Goal: Task Accomplishment & Management: Manage account settings

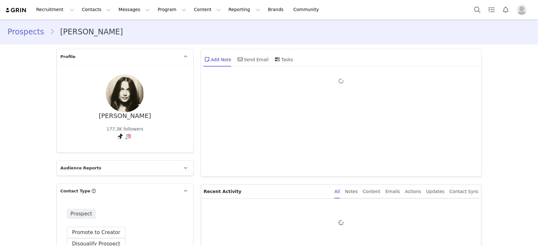
type input "+1 ([GEOGRAPHIC_DATA])"
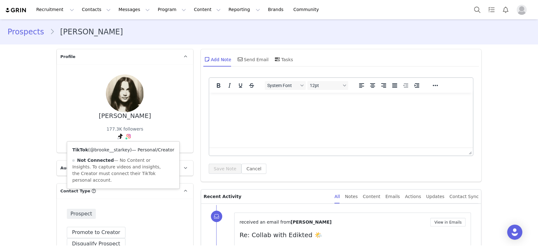
click at [121, 150] on link "@brooke__starkey" at bounding box center [110, 149] width 40 height 5
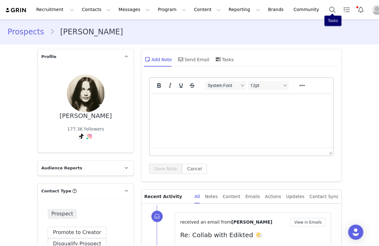
click at [310, 6] on div "Recruitment Recruitment Creator Search Curated Lists Landing Pages Web Extensio…" at bounding box center [189, 9] width 379 height 19
click at [326, 8] on button "Search" at bounding box center [333, 10] width 14 height 14
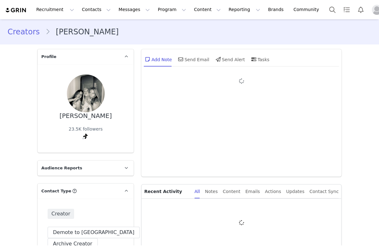
type input "+1 ([GEOGRAPHIC_DATA])"
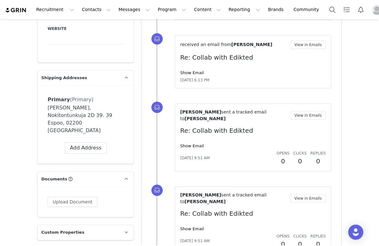
scroll to position [462, 0]
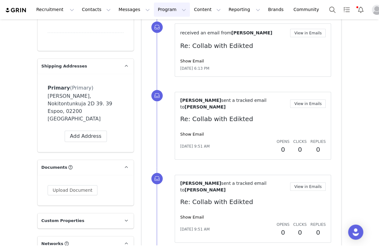
click at [154, 7] on button "Program Program" at bounding box center [172, 10] width 36 height 14
click at [146, 25] on p "Activations" at bounding box center [156, 28] width 24 height 7
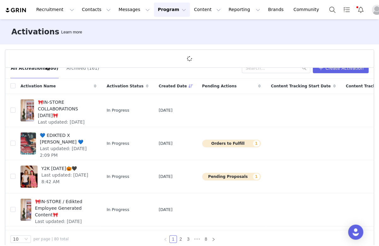
scroll to position [23, 0]
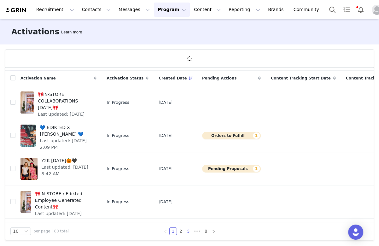
click at [185, 230] on link "3" at bounding box center [188, 231] width 7 height 7
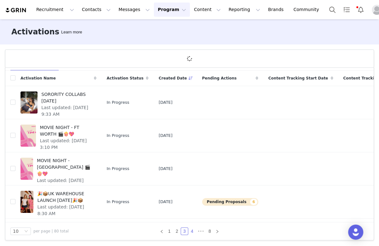
click at [189, 232] on link "4" at bounding box center [192, 231] width 7 height 7
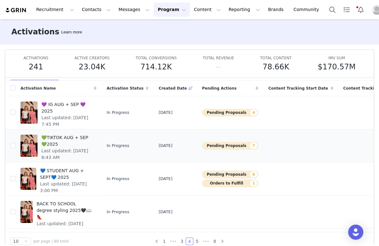
click at [72, 138] on span "💚TIKTOK AUG + SEP💚2025" at bounding box center [66, 140] width 51 height 13
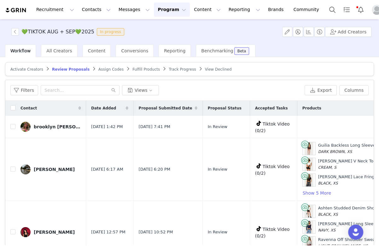
click at [134, 68] on span "Fulfill Products" at bounding box center [145, 69] width 27 height 4
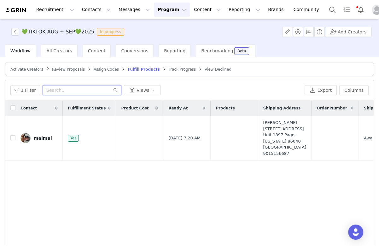
click at [67, 90] on input "text" at bounding box center [82, 90] width 79 height 10
paste input "[EMAIL_ADDRESS][DOMAIN_NAME]"
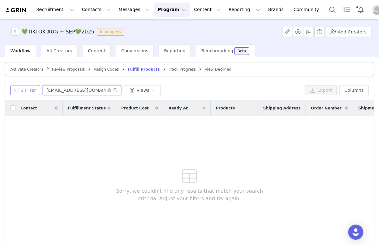
type input "[EMAIL_ADDRESS][DOMAIN_NAME]"
click at [25, 87] on button "1 Filter" at bounding box center [25, 90] width 30 height 10
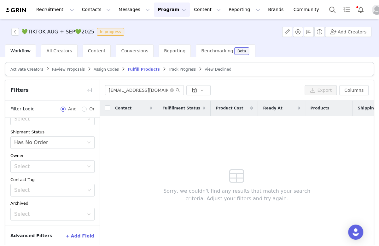
scroll to position [28, 0]
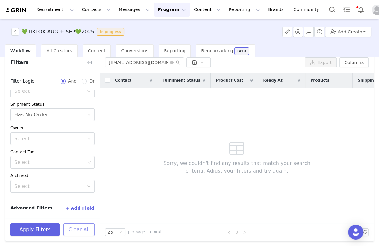
click at [72, 228] on button "Clear All" at bounding box center [78, 229] width 31 height 13
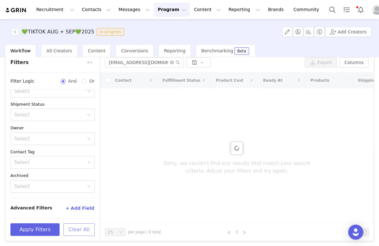
scroll to position [0, 0]
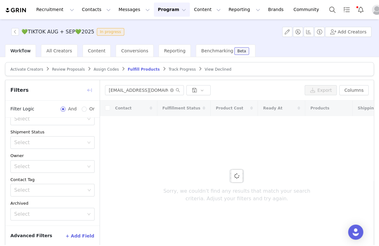
click at [88, 86] on button "button" at bounding box center [90, 90] width 10 height 10
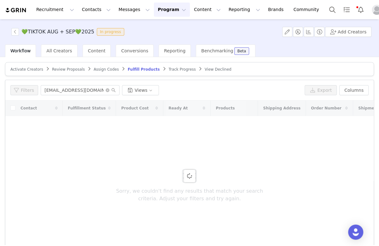
scroll to position [79, 0]
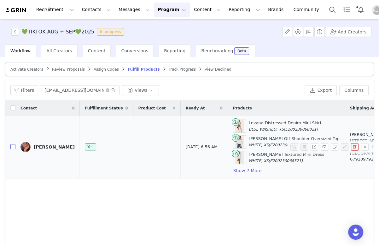
click at [12, 147] on input "checkbox" at bounding box center [12, 146] width 5 height 5
checkbox input "true"
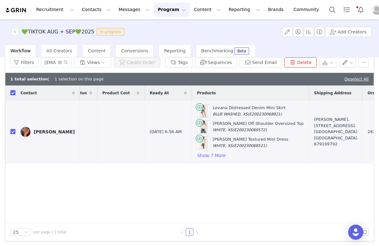
scroll to position [0, 55]
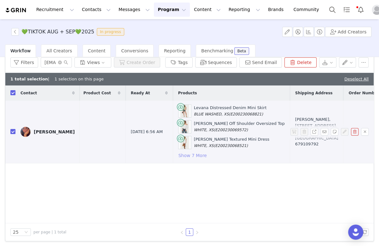
click at [179, 154] on button "Show 7 More" at bounding box center [192, 156] width 29 height 8
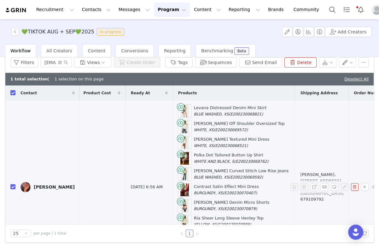
drag, startPoint x: 237, startPoint y: 105, endPoint x: 173, endPoint y: 109, distance: 64.8
click at [178, 109] on div "Levana Distressed Denim Mini Skirt BLUE WASHED, XS (E200230068821)" at bounding box center [234, 110] width 112 height 13
copy div "Levana Distressed Denim Mini Skirt"
click at [295, 130] on td "Inés Colomina, Calle Costa Brava 14A. 7C Madrid, Madrid 28034 Spain 679109792" at bounding box center [322, 187] width 54 height 173
drag, startPoint x: 239, startPoint y: 121, endPoint x: 172, endPoint y: 120, distance: 67.8
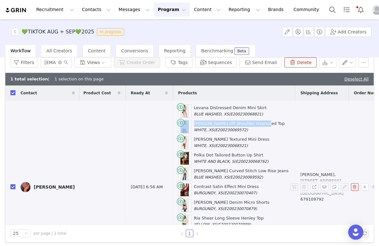
click at [178, 120] on div "Nannie Off Shoulder Oversized Top WHITE, XS (E200230069572)" at bounding box center [234, 126] width 112 height 13
copy div "Nannie Off Shoulder Oversized Top"
click at [238, 143] on div "Shayla Ruffle Textured Mini Dress WHITE, XS (E200230068521)" at bounding box center [234, 142] width 112 height 13
click at [243, 137] on td "Levana Distressed Denim Mini Skirt BLUE WASHED, XS (E200230068821) Nannie Off S…" at bounding box center [234, 187] width 122 height 173
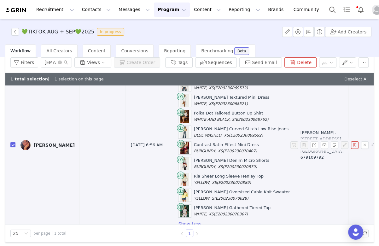
drag, startPoint x: 238, startPoint y: 110, endPoint x: 174, endPoint y: 109, distance: 63.7
click at [178, 110] on div "Polka Dot Tailored Button Up Shirt WHITE AND BLACK, S (E200230068762)" at bounding box center [234, 116] width 112 height 13
copy div "Polka Dot Tailored Button Up Shirt"
click at [236, 144] on div "Contrast Satin Effect Mini Dress BURGUNDY, XS (E200230070407)" at bounding box center [234, 147] width 112 height 13
drag, startPoint x: 240, startPoint y: 124, endPoint x: 174, endPoint y: 124, distance: 65.6
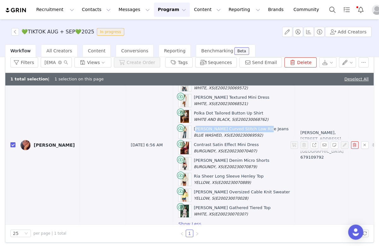
click at [178, 126] on div "Ronny Curved Stitch Low Rise Jeans BLUE WASHED, XS (E200230069592)" at bounding box center [234, 132] width 112 height 13
copy div "Ronny Curved Stitch Low Rise Jeans"
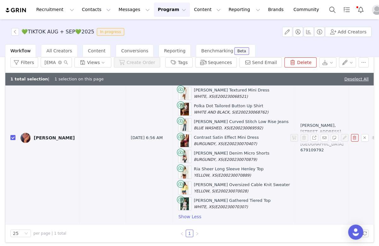
click at [231, 134] on div "Contrast Satin Effect Mini Dress BURGUNDY, XS (E200230070407)" at bounding box center [226, 140] width 65 height 12
drag, startPoint x: 233, startPoint y: 131, endPoint x: 175, endPoint y: 127, distance: 57.5
click at [178, 134] on div "Contrast Satin Effect Mini Dress BURGUNDY, XS (E200230070407)" at bounding box center [234, 140] width 112 height 13
copy div "Contrast Satin Effect Mini Dress"
drag, startPoint x: 225, startPoint y: 147, endPoint x: 176, endPoint y: 148, distance: 49.2
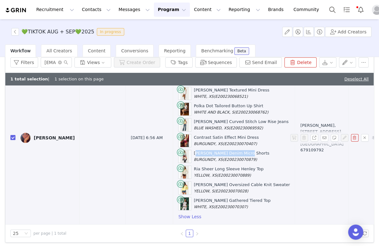
click at [194, 150] on div "Dinah Denim Micro Shorts BURGUNDY, XS (E200230070879)" at bounding box center [232, 156] width 76 height 12
copy div "Dinah Denim Micro Shorts"
click at [237, 166] on div "Ria Sheer Long Sleeve Henley Top YELLOW, XS (E200230070889)" at bounding box center [234, 172] width 112 height 13
drag, startPoint x: 235, startPoint y: 163, endPoint x: 174, endPoint y: 156, distance: 61.2
click at [178, 156] on div "Levana Distressed Denim Mini Skirt BLUE WASHED, XS (E200230068821) Nannie Off S…" at bounding box center [234, 137] width 112 height 165
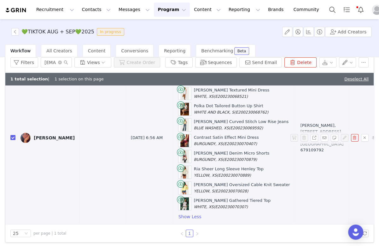
copy div "Ria Sheer Long Sleeve Henley Top"
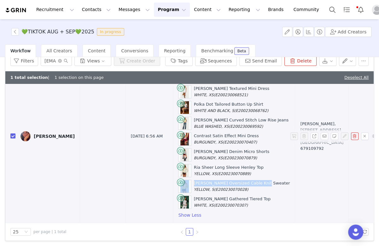
drag, startPoint x: 240, startPoint y: 173, endPoint x: 170, endPoint y: 174, distance: 69.7
click at [178, 180] on div "Inga Oversized Cable Knit Sweater YELLOW, S (E200230070028)" at bounding box center [234, 186] width 112 height 13
copy div "Inga Oversized Cable Knit Sweater"
click at [238, 196] on div "Maricella Gathered Tiered Top WHITE, XS (E200230070307)" at bounding box center [234, 202] width 112 height 13
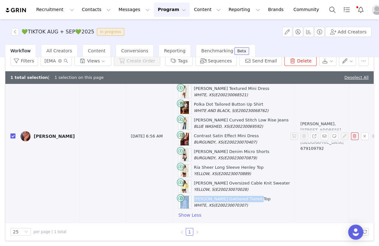
drag, startPoint x: 233, startPoint y: 193, endPoint x: 171, endPoint y: 189, distance: 62.6
click at [178, 196] on div "Maricella Gathered Tiered Top WHITE, XS (E200230070307)" at bounding box center [234, 202] width 112 height 13
copy div "Maricella Gathered Tiered Top"
click at [326, 9] on button "Search" at bounding box center [333, 10] width 14 height 14
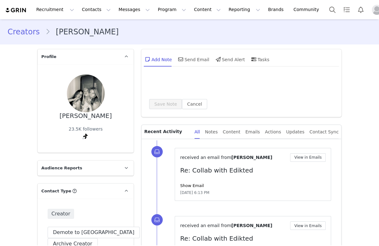
type input "+1 ([GEOGRAPHIC_DATA])"
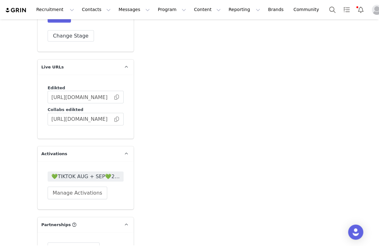
scroll to position [1041, 0]
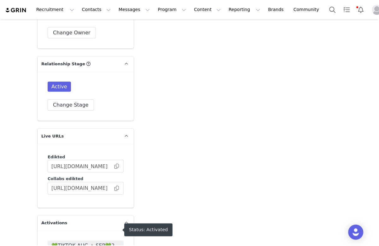
click at [85, 242] on span "💚TIKTOK AUG + SEP💚2025" at bounding box center [85, 246] width 68 height 8
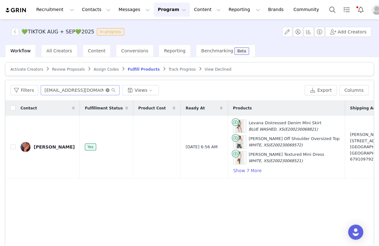
click at [107, 91] on icon "icon: close-circle" at bounding box center [108, 90] width 4 height 4
click at [101, 87] on input "text" at bounding box center [80, 90] width 79 height 10
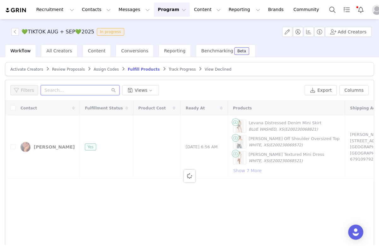
paste input "Nokitontunkuja 2D 39, 02200, Espoo, Finland"
type input "Nokitontunkuja 2D 39, 02200, Espoo, Finland"
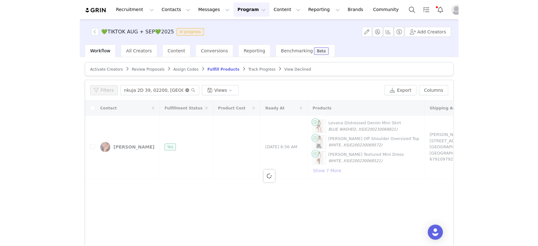
scroll to position [0, 0]
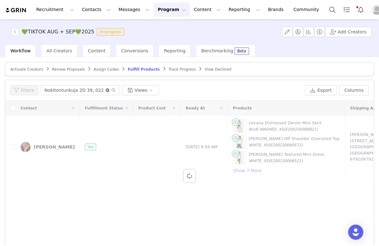
click at [107, 91] on icon "icon: close-circle" at bounding box center [108, 90] width 4 height 4
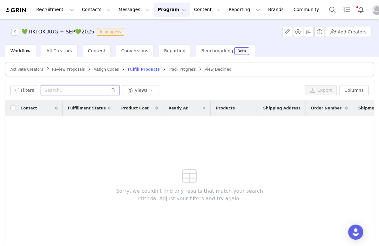
click at [76, 92] on input "text" at bounding box center [80, 90] width 79 height 10
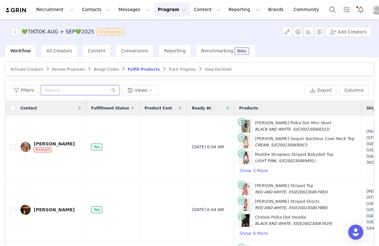
click at [76, 90] on input "text" at bounding box center [80, 90] width 79 height 10
paste input "pepmelsof@gmail.com"
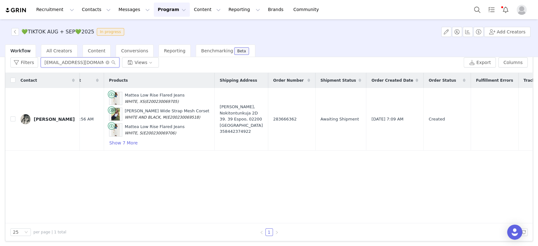
scroll to position [0, 120]
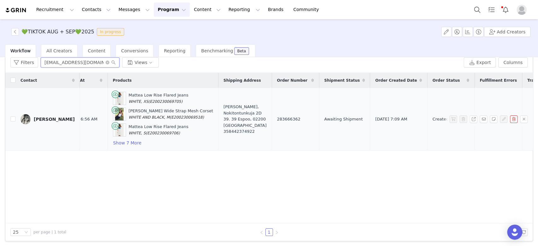
type input "pepmelsof@gmail.com"
click at [277, 116] on span "283666362" at bounding box center [288, 119] width 23 height 6
copy span "283666362"
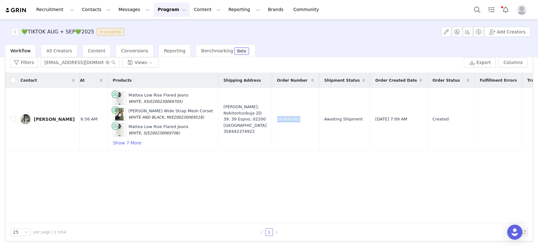
scroll to position [0, 0]
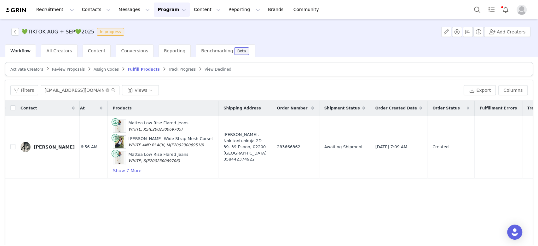
click at [53, 67] on span "Review Proposals" at bounding box center [68, 69] width 33 height 4
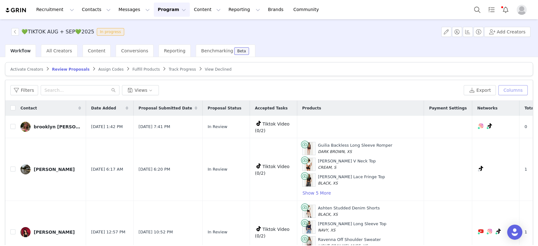
click at [379, 90] on button "Columns" at bounding box center [513, 90] width 29 height 10
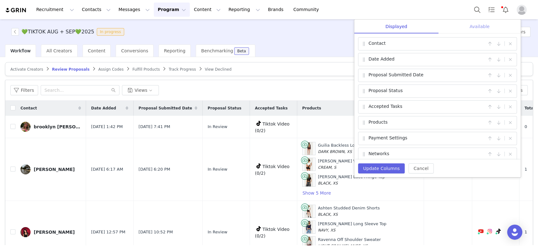
click at [379, 23] on div "Available" at bounding box center [480, 27] width 82 height 14
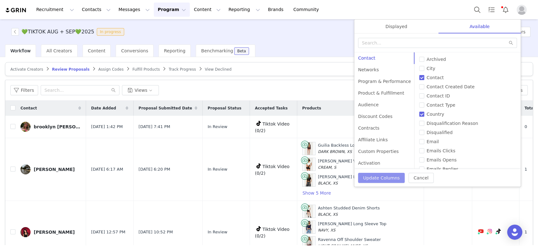
click at [372, 181] on button "Update Columns" at bounding box center [381, 178] width 47 height 10
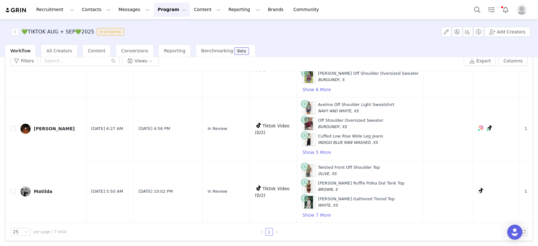
scroll to position [267, 98]
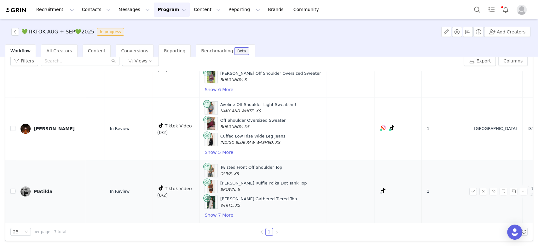
click at [38, 189] on div "Matilda" at bounding box center [43, 191] width 19 height 5
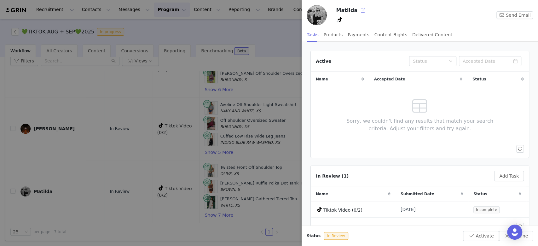
click at [358, 7] on button "button" at bounding box center [363, 10] width 10 height 10
click at [359, 9] on button "button" at bounding box center [363, 10] width 10 height 10
click at [88, 164] on div at bounding box center [269, 123] width 538 height 246
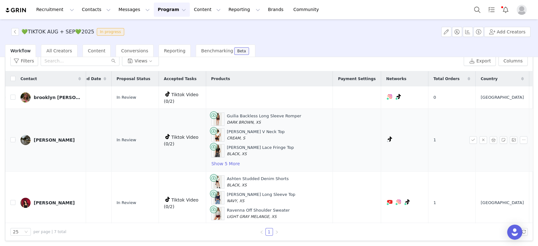
scroll to position [267, 91]
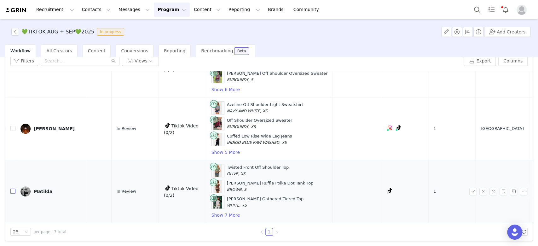
click at [12, 189] on input "checkbox" at bounding box center [12, 191] width 5 height 5
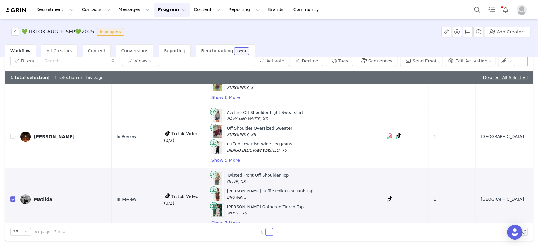
click at [379, 59] on button "button" at bounding box center [523, 61] width 10 height 10
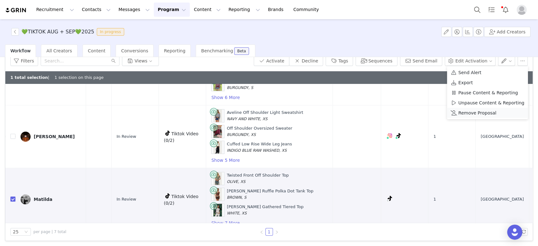
click at [379, 110] on span "Remove Proposal" at bounding box center [478, 112] width 38 height 7
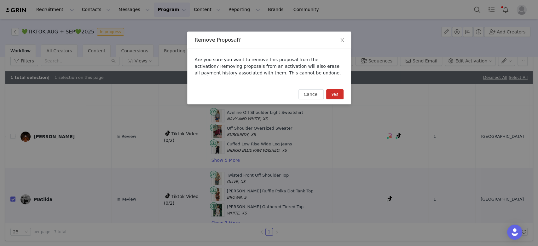
click at [333, 95] on button "Yes" at bounding box center [334, 94] width 17 height 10
checkbox input "false"
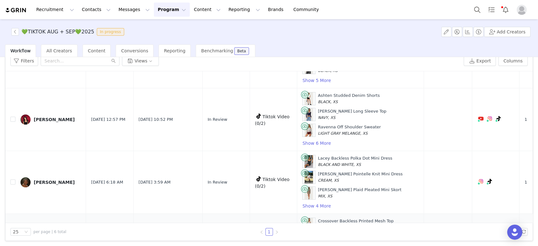
scroll to position [0, 0]
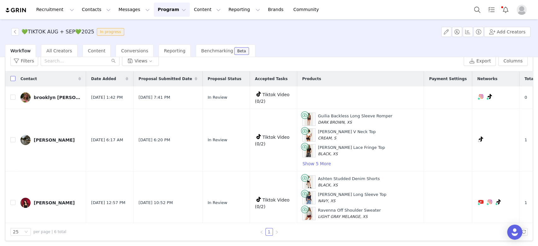
click at [13, 77] on input "checkbox" at bounding box center [12, 78] width 5 height 5
checkbox input "true"
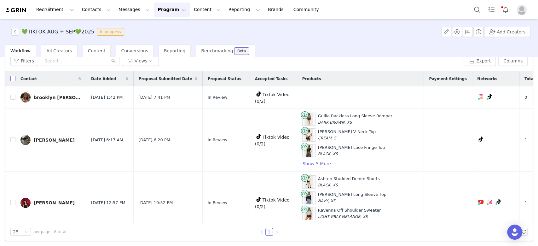
checkbox input "true"
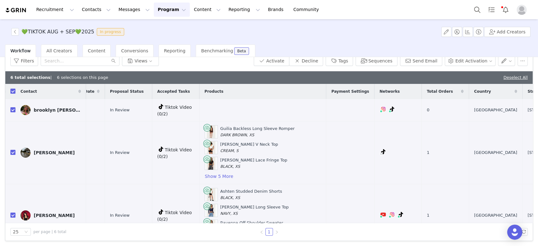
scroll to position [42, 98]
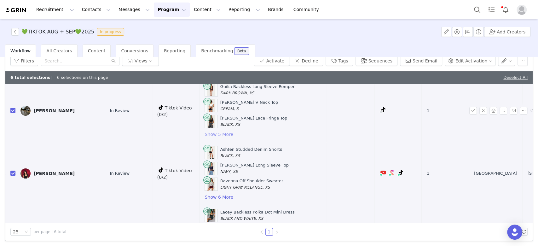
click at [205, 135] on button "Show 5 More" at bounding box center [219, 135] width 29 height 8
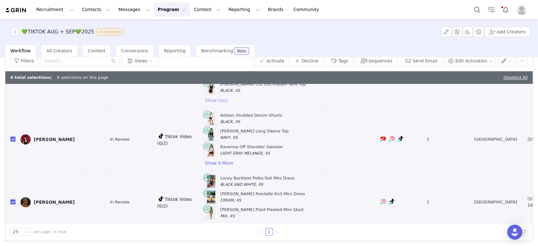
scroll to position [168, 98]
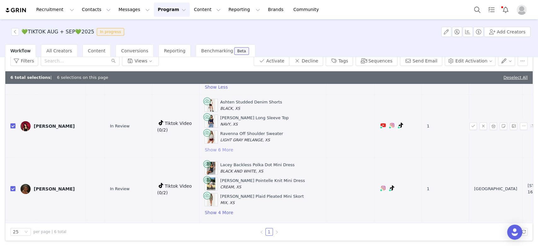
click at [211, 146] on button "Show 6 More" at bounding box center [219, 150] width 29 height 8
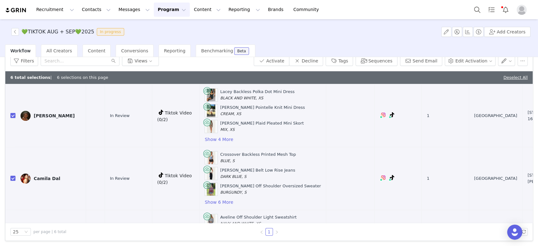
scroll to position [336, 98]
click at [212, 136] on button "Show 4 More" at bounding box center [219, 139] width 29 height 8
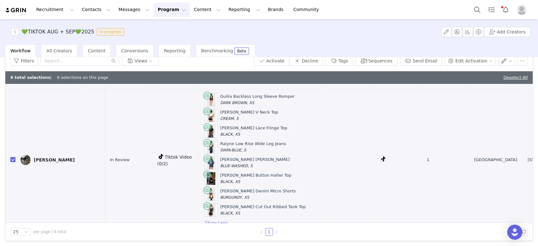
scroll to position [0, 98]
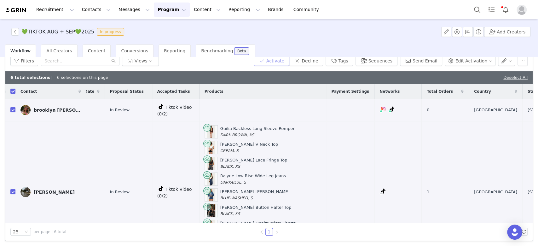
click at [278, 58] on button "Activate" at bounding box center [272, 61] width 36 height 10
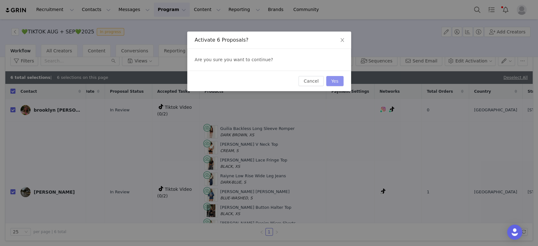
click at [337, 79] on button "Yes" at bounding box center [334, 81] width 17 height 10
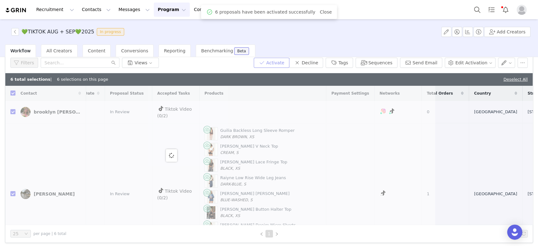
scroll to position [0, 0]
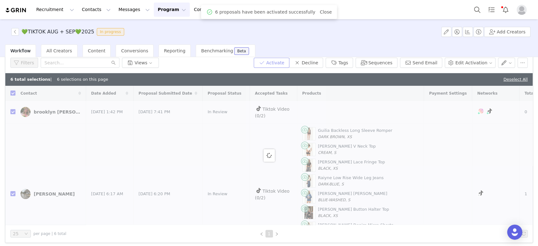
checkbox input "false"
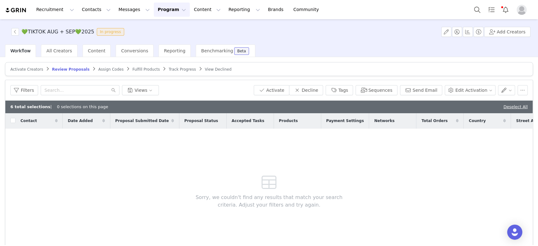
click at [106, 67] on span "Assign Codes" at bounding box center [110, 69] width 25 height 4
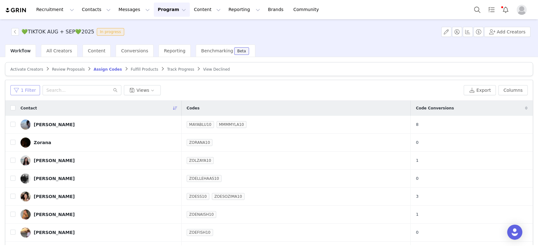
click at [21, 90] on button "1 Filter" at bounding box center [25, 90] width 30 height 10
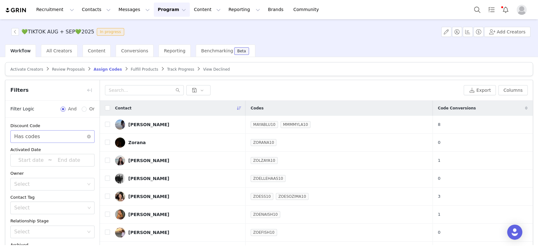
click at [66, 136] on div "Select Has codes" at bounding box center [50, 137] width 73 height 12
click at [42, 157] on li "Does not have codes" at bounding box center [49, 160] width 78 height 10
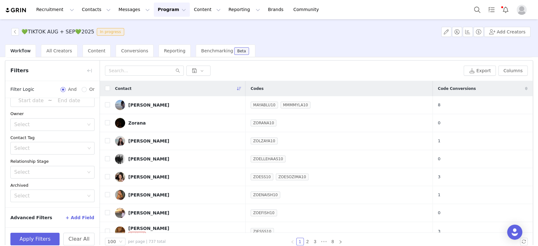
scroll to position [29, 0]
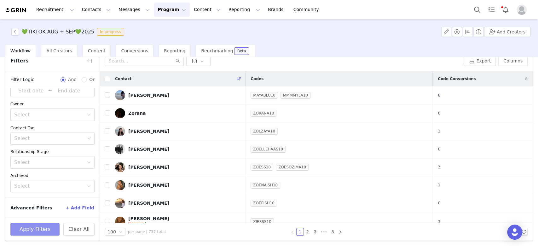
click at [34, 229] on button "Apply Filters" at bounding box center [34, 229] width 49 height 13
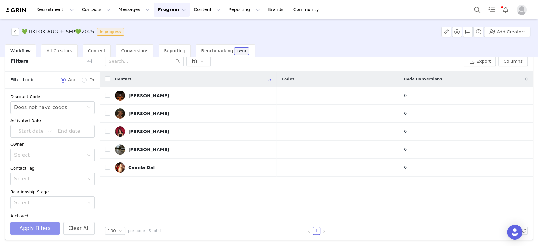
scroll to position [28, 0]
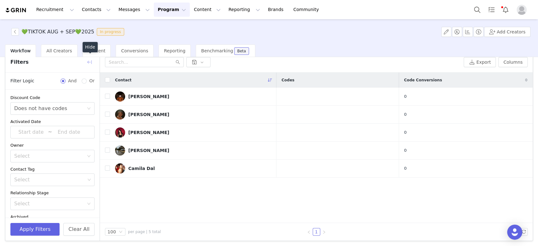
click at [91, 57] on button "button" at bounding box center [90, 62] width 10 height 10
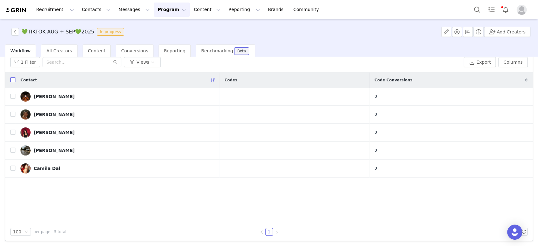
click at [11, 79] on input "checkbox" at bounding box center [12, 79] width 5 height 5
checkbox input "true"
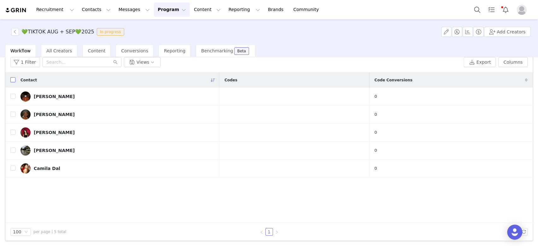
checkbox input "true"
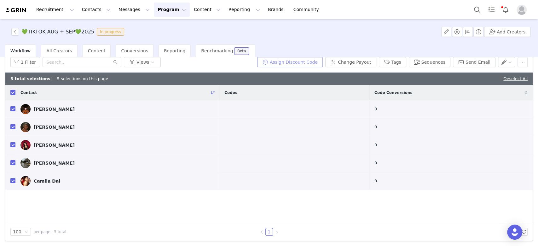
click at [297, 60] on button "Assign Discount Code" at bounding box center [290, 62] width 66 height 10
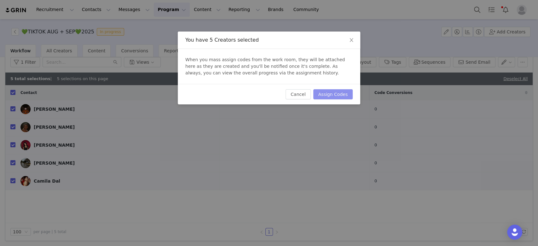
click at [334, 94] on button "Assign Codes" at bounding box center [333, 94] width 39 height 10
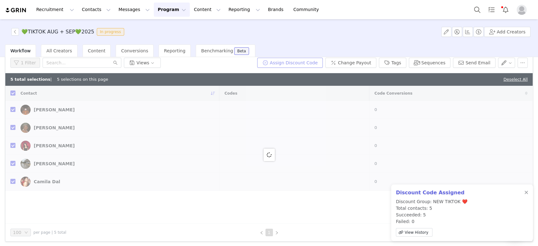
checkbox input "false"
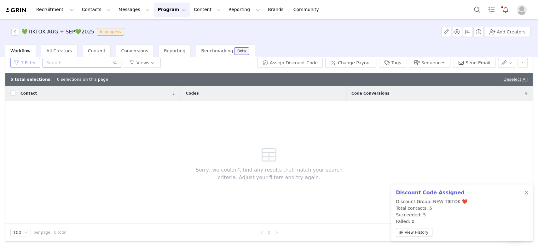
click at [35, 65] on button "1 Filter" at bounding box center [25, 63] width 30 height 10
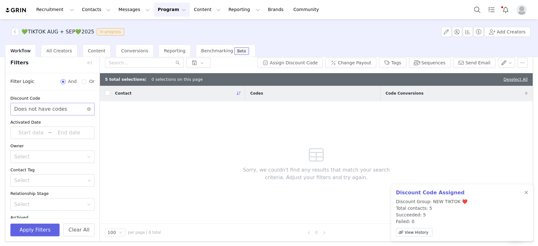
click at [53, 105] on div "Does not have codes" at bounding box center [40, 109] width 53 height 12
click at [39, 119] on li "Has codes" at bounding box center [49, 122] width 78 height 10
click at [32, 224] on button "Apply Filters" at bounding box center [34, 230] width 49 height 13
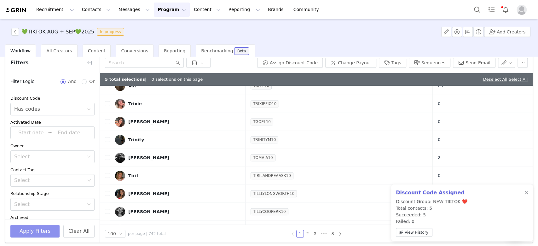
scroll to position [631, 0]
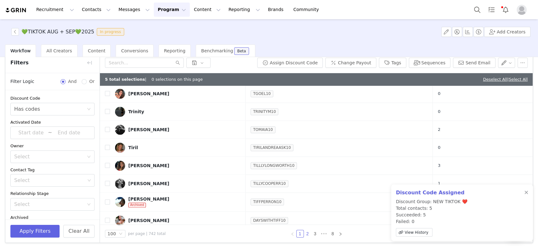
click at [304, 230] on link "2" at bounding box center [307, 233] width 7 height 7
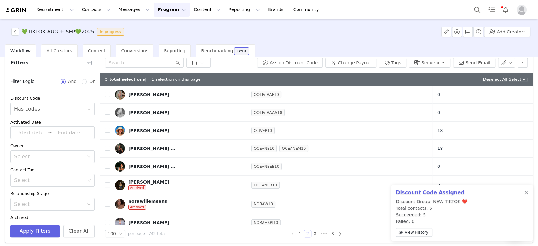
scroll to position [1685, 0]
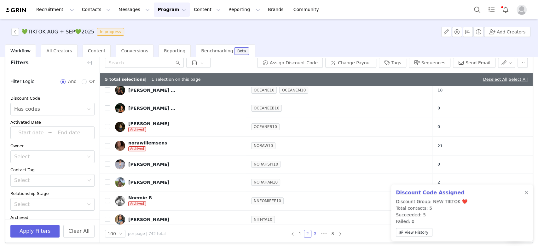
click at [314, 232] on link "3" at bounding box center [315, 233] width 7 height 7
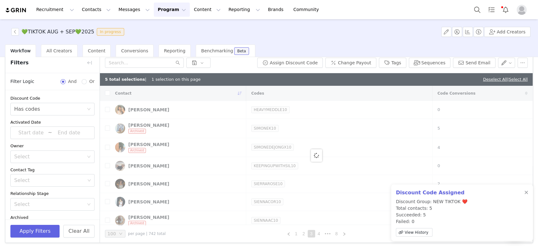
checkbox input "false"
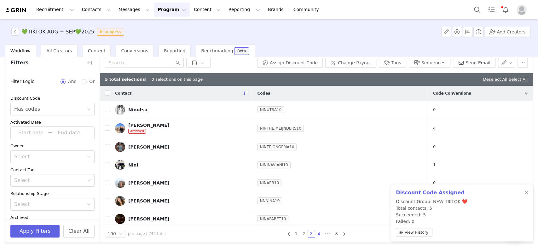
click at [317, 232] on link "4" at bounding box center [319, 233] width 7 height 7
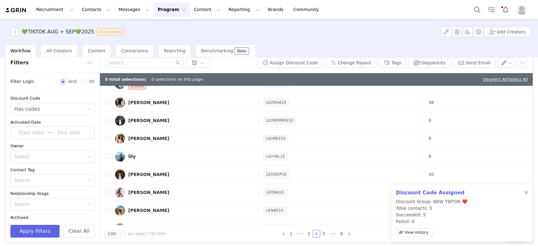
scroll to position [631, 0]
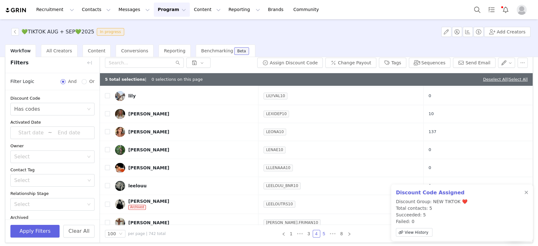
click at [321, 231] on link "5" at bounding box center [324, 233] width 7 height 7
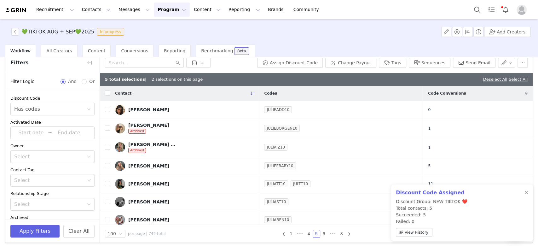
checkbox input "true"
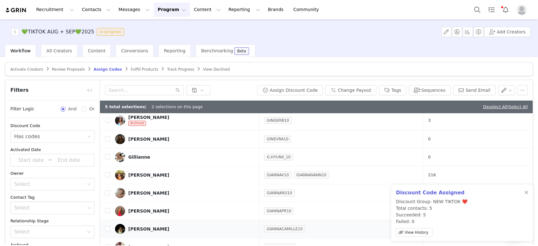
scroll to position [29, 0]
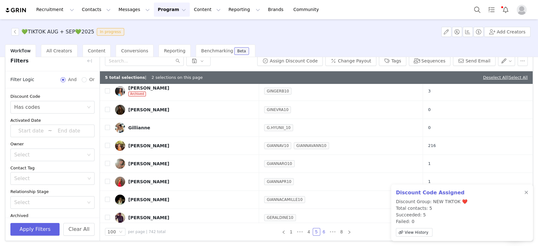
click at [321, 230] on link "6" at bounding box center [324, 231] width 7 height 7
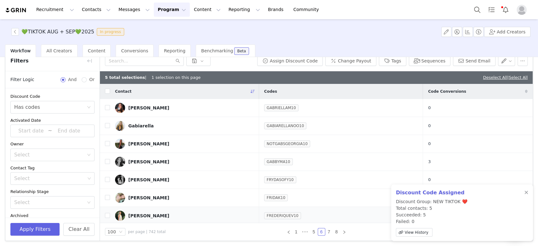
checkbox input "false"
checkbox input "true"
checkbox input "false"
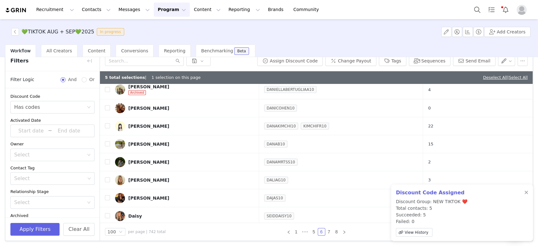
scroll to position [1472, 0]
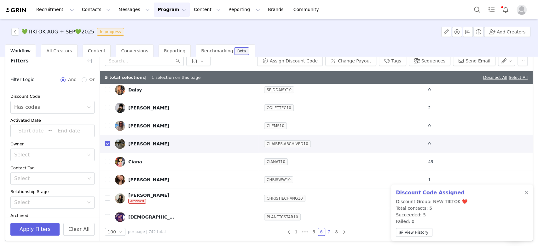
click at [326, 231] on link "7" at bounding box center [329, 231] width 7 height 7
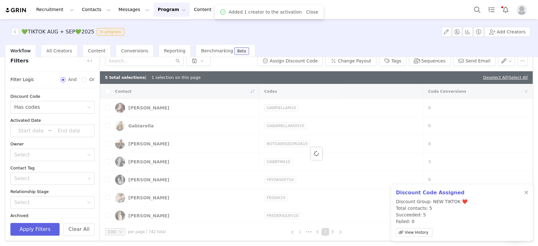
checkbox input "true"
checkbox input "false"
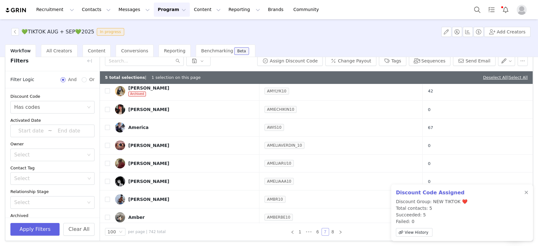
scroll to position [1565, 0]
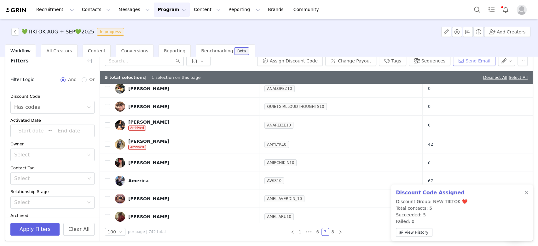
click at [379, 58] on button "Send Email" at bounding box center [474, 61] width 43 height 10
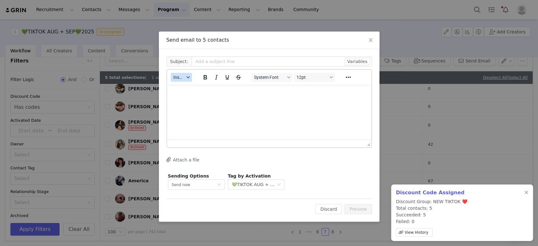
scroll to position [0, 0]
click at [185, 75] on button "Insert" at bounding box center [181, 77] width 21 height 9
click at [182, 86] on div "Insert Template" at bounding box center [204, 88] width 57 height 8
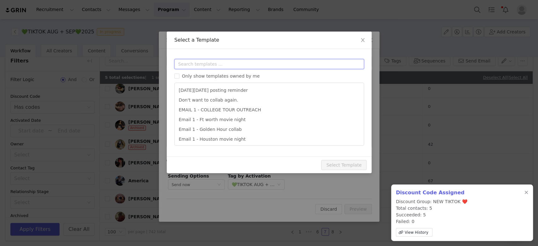
click at [191, 65] on input "text" at bounding box center [269, 64] width 190 height 10
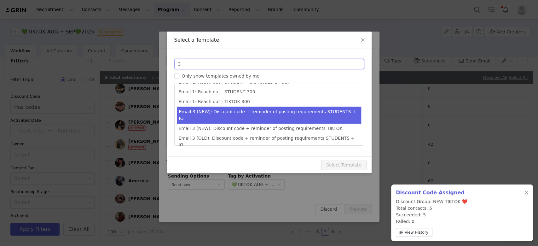
scroll to position [70, 0]
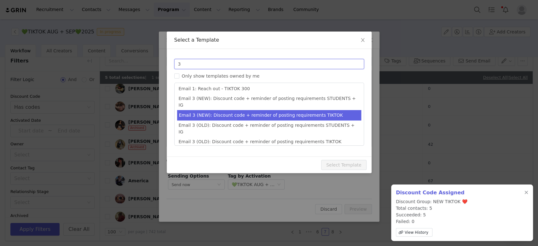
type input "3"
type input "Collab with Edikted"
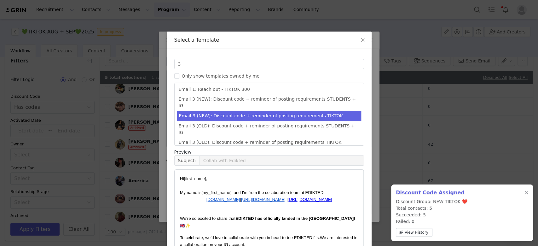
click at [245, 111] on li "Email 3 (NEW): Discount code + reminder of posting requirements TIKTOK" at bounding box center [269, 116] width 184 height 10
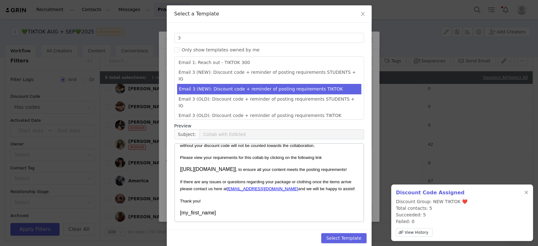
scroll to position [34, 0]
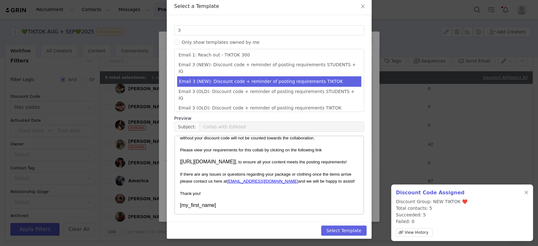
click at [337, 236] on div "Select Template" at bounding box center [269, 230] width 205 height 17
click at [343, 227] on button "Select Template" at bounding box center [343, 231] width 45 height 10
type input "Collab with Edikted"
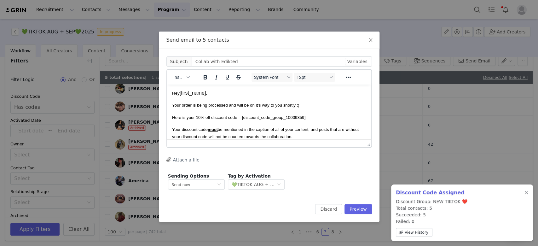
scroll to position [0, 0]
click at [357, 210] on button "Preview" at bounding box center [358, 209] width 27 height 10
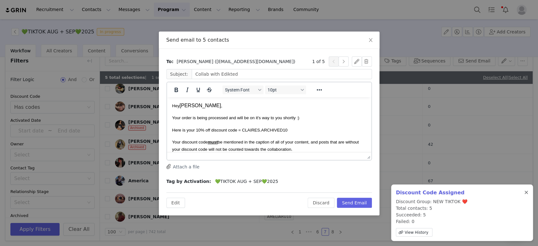
click at [379, 191] on div at bounding box center [527, 192] width 4 height 5
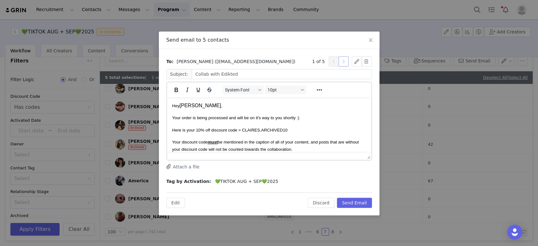
click at [341, 62] on button "button" at bounding box center [344, 61] width 10 height 10
click at [344, 62] on button "button" at bounding box center [344, 61] width 10 height 10
click at [347, 202] on button "Send Email" at bounding box center [354, 203] width 35 height 10
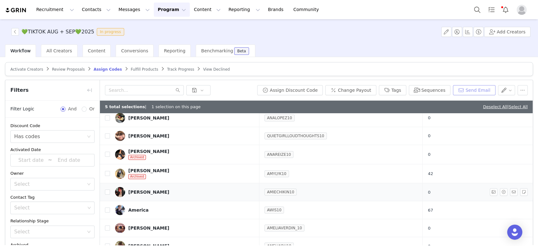
scroll to position [1355, 0]
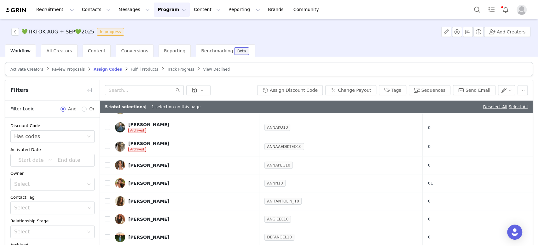
click at [139, 67] on span "Fulfill Products" at bounding box center [144, 69] width 27 height 4
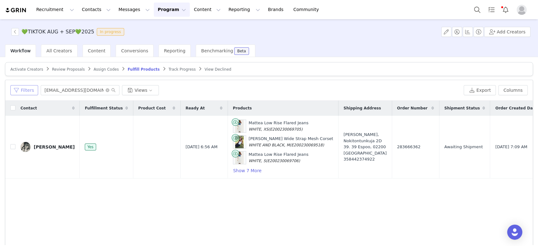
click at [22, 89] on button "Filters" at bounding box center [24, 90] width 28 height 10
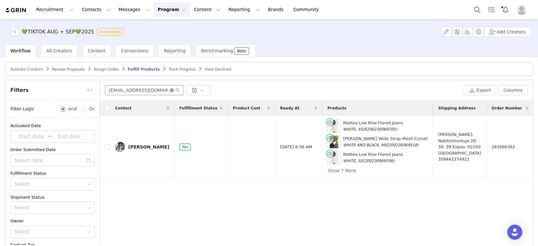
click at [173, 89] on icon "icon: close-circle" at bounding box center [172, 90] width 4 height 4
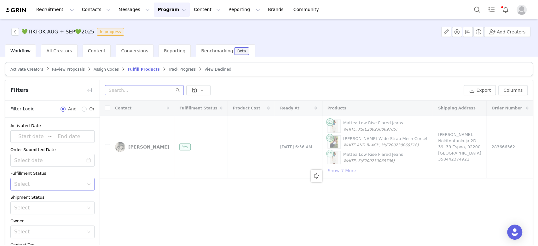
click at [56, 179] on div "Select" at bounding box center [50, 184] width 73 height 12
click at [47, 159] on input at bounding box center [52, 160] width 84 height 13
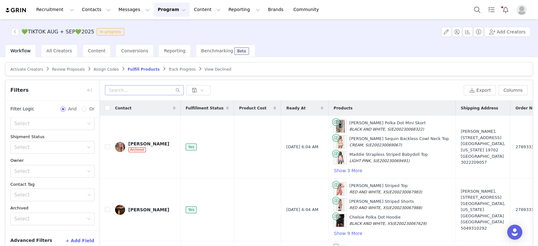
scroll to position [64, 0]
click at [48, 147] on div "Select" at bounding box center [50, 144] width 73 height 12
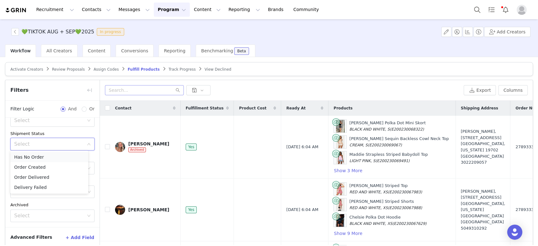
click at [29, 156] on li "Has No Order" at bounding box center [49, 157] width 78 height 10
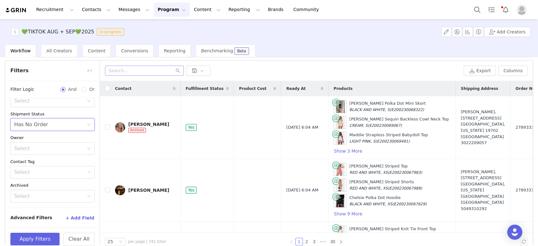
scroll to position [29, 0]
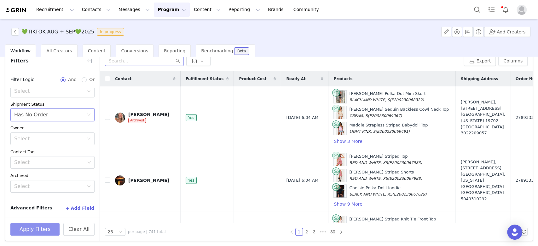
click at [32, 229] on button "Apply Filters" at bounding box center [34, 229] width 49 height 13
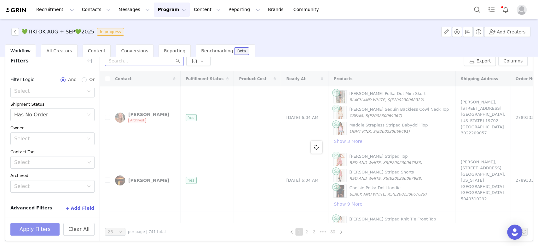
scroll to position [0, 0]
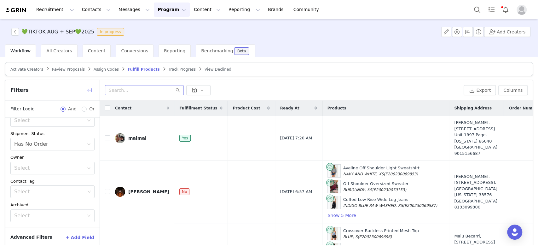
click at [92, 85] on button "button" at bounding box center [90, 90] width 10 height 10
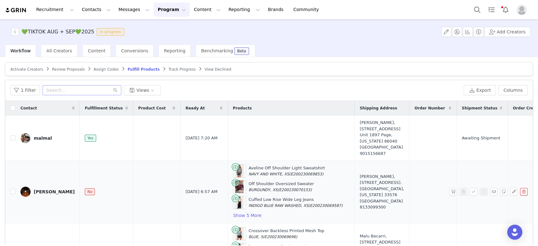
scroll to position [78, 0]
click at [10, 189] on input "checkbox" at bounding box center [12, 191] width 5 height 5
checkbox input "true"
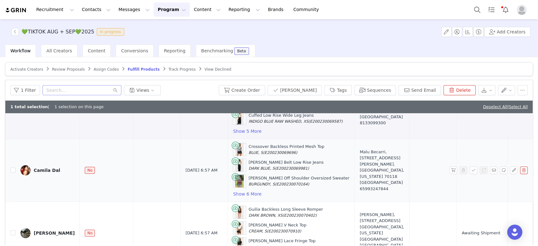
scroll to position [84, 0]
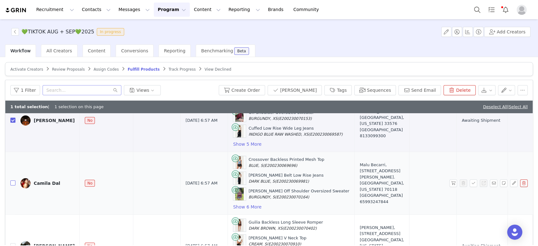
click at [11, 180] on input "checkbox" at bounding box center [12, 182] width 5 height 5
checkbox input "true"
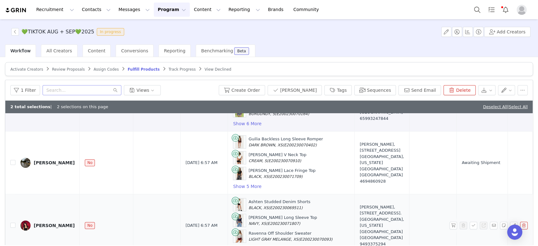
scroll to position [168, 0]
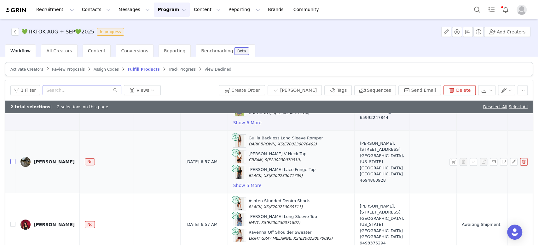
click at [11, 159] on input "checkbox" at bounding box center [12, 161] width 5 height 5
checkbox input "true"
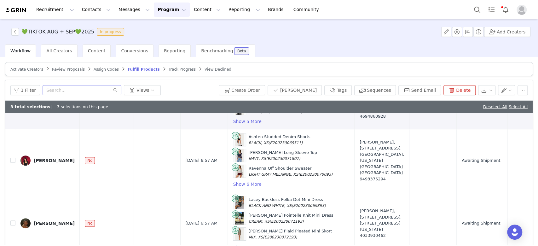
scroll to position [234, 0]
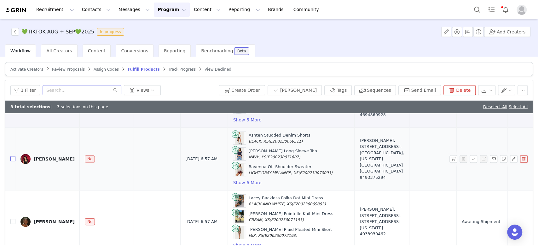
click at [14, 156] on input "checkbox" at bounding box center [12, 158] width 5 height 5
checkbox input "true"
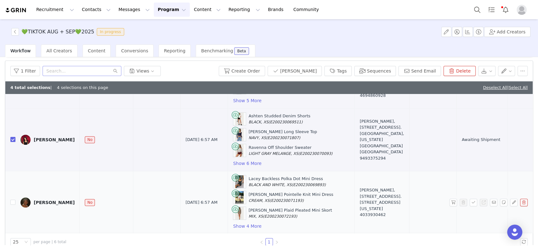
scroll to position [29, 0]
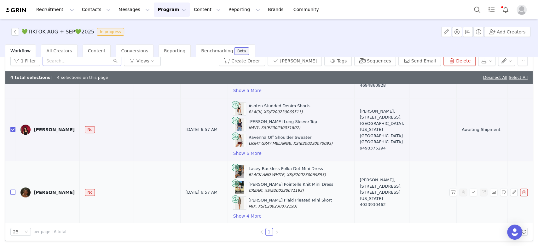
click at [13, 190] on input "checkbox" at bounding box center [12, 192] width 5 height 5
checkbox input "true"
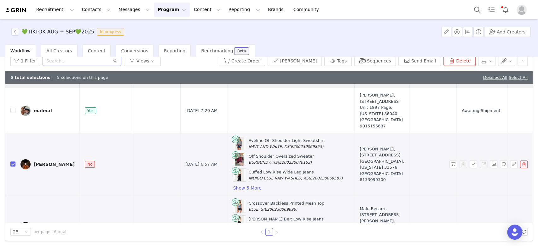
scroll to position [0, 0]
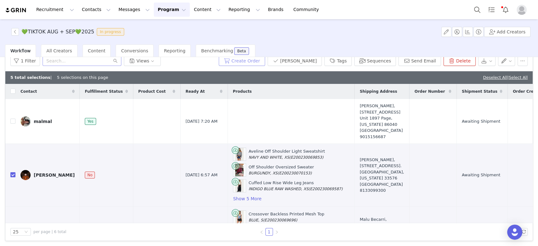
click at [248, 61] on button "Create Order" at bounding box center [242, 61] width 46 height 10
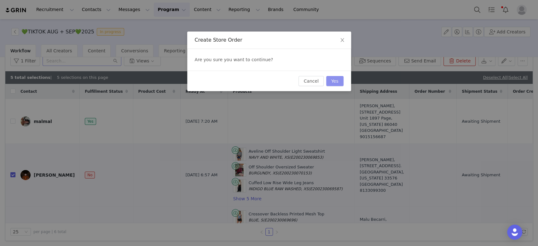
click at [336, 79] on button "Yes" at bounding box center [334, 81] width 17 height 10
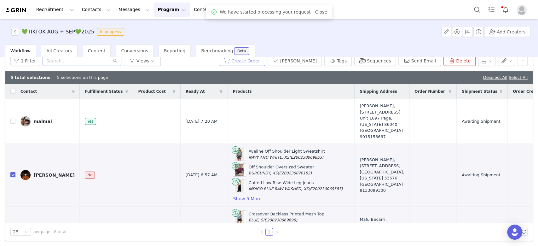
scroll to position [27, 0]
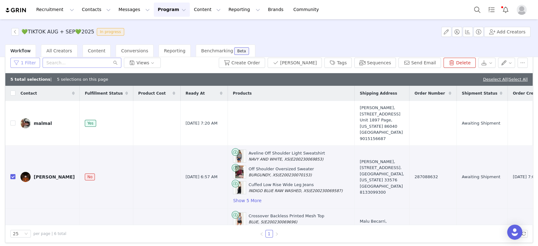
click at [26, 59] on button "1 Filter" at bounding box center [25, 63] width 30 height 10
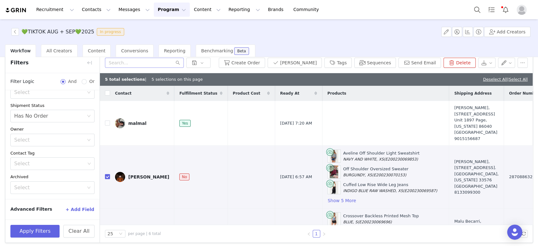
scroll to position [64, 0]
click at [74, 113] on div "Select Has No Order" at bounding box center [50, 117] width 73 height 12
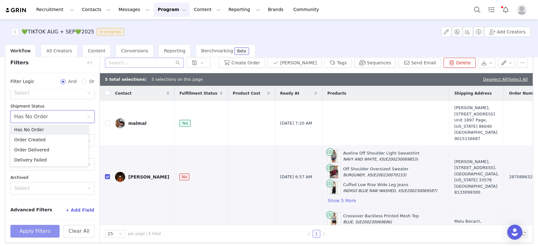
click at [33, 228] on button "Apply Filters" at bounding box center [34, 231] width 49 height 13
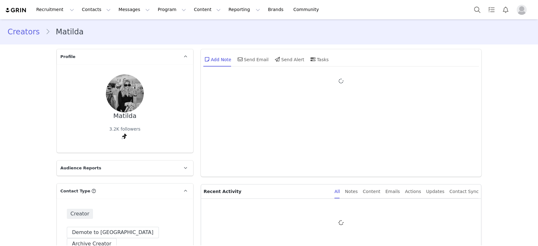
type input "+1 ([GEOGRAPHIC_DATA])"
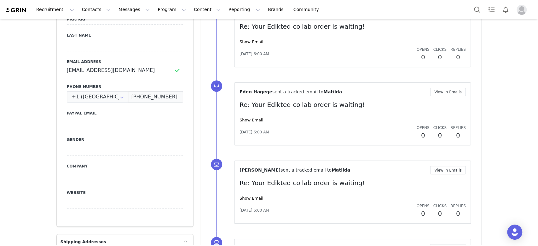
scroll to position [247, 0]
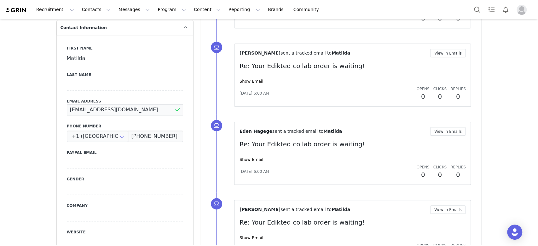
click at [138, 104] on input "matildamirjamm@gmail.com" at bounding box center [125, 109] width 116 height 11
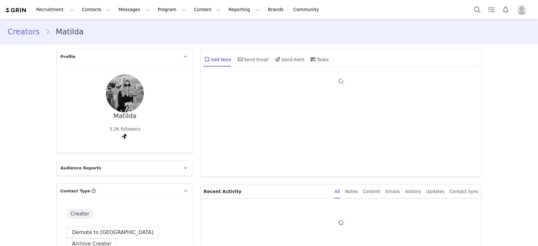
type input "+1 ([GEOGRAPHIC_DATA])"
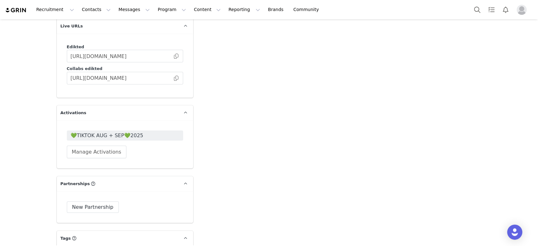
scroll to position [1177, 0]
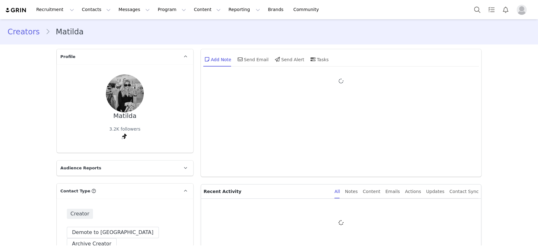
type input "+1 ([GEOGRAPHIC_DATA])"
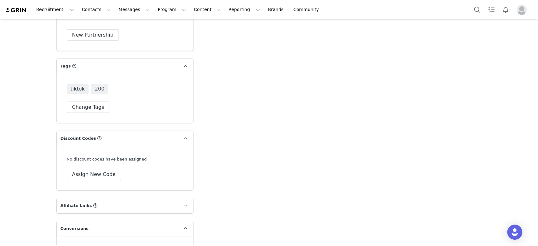
scroll to position [1177, 0]
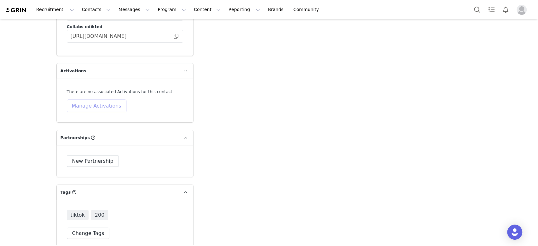
click at [100, 100] on button "Manage Activations" at bounding box center [97, 106] width 60 height 13
click at [103, 114] on div "Select Activation" at bounding box center [76, 118] width 62 height 9
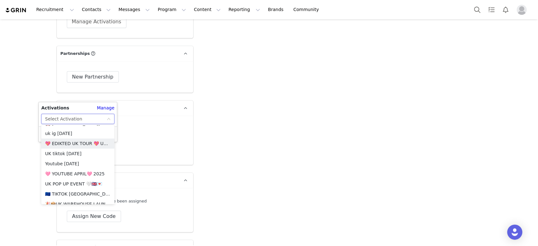
scroll to position [505, 0]
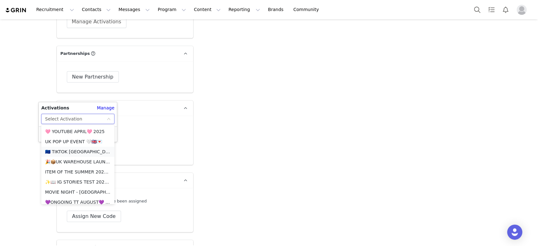
click at [76, 149] on li "🇪🇺 TIKTOK [GEOGRAPHIC_DATA] +EU 🇪🇺" at bounding box center [77, 152] width 73 height 10
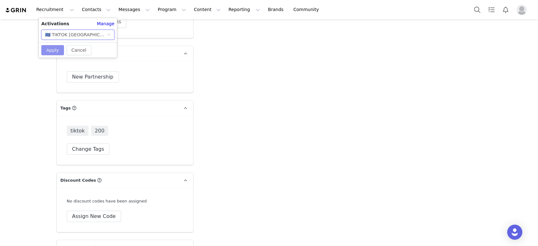
click at [53, 49] on button "Apply" at bounding box center [52, 50] width 23 height 10
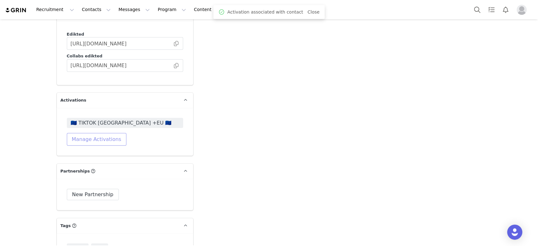
scroll to position [1135, 0]
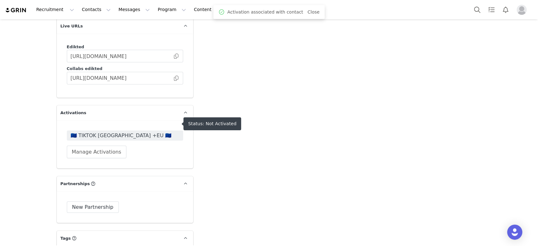
click at [99, 132] on span "🇪🇺 TIKTOK [GEOGRAPHIC_DATA] +EU 🇪🇺" at bounding box center [125, 136] width 109 height 8
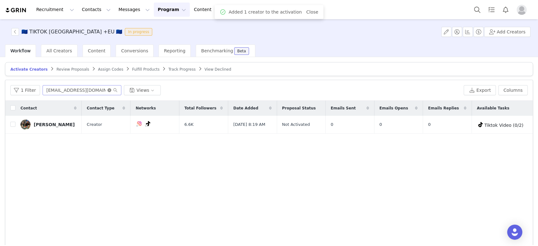
click at [108, 90] on icon "icon: close-circle" at bounding box center [110, 90] width 4 height 4
click at [103, 88] on input "text" at bounding box center [82, 90] width 79 height 10
paste input "Hey [PERSON_NAME], We’re so sorry for the confusion , we didn’t realize you wer…"
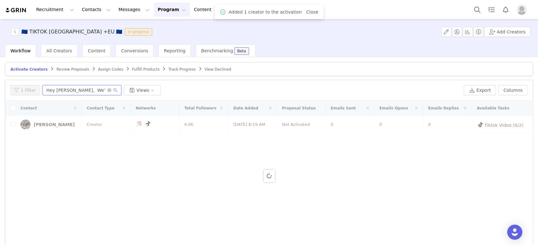
scroll to position [0, 598]
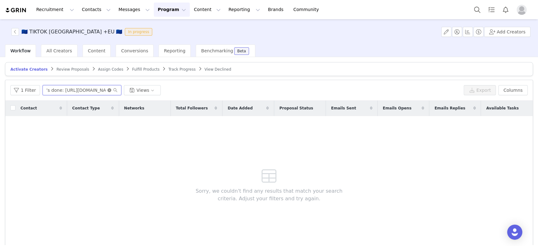
type input "Hey [PERSON_NAME], We’re so sorry for the confusion , we didn’t realize you wer…"
click at [108, 90] on icon "icon: close-circle" at bounding box center [110, 90] width 4 height 4
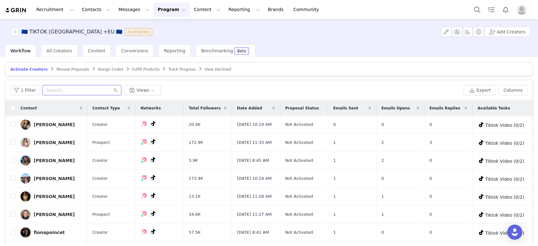
click at [65, 90] on input "text" at bounding box center [82, 90] width 79 height 10
paste input "[EMAIL_ADDRESS][DOMAIN_NAME]"
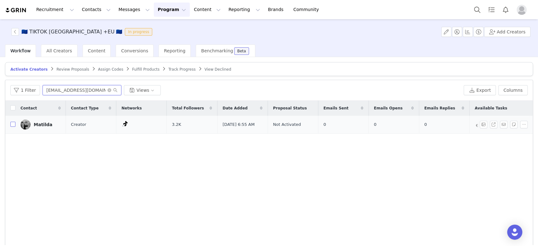
type input "[EMAIL_ADDRESS][DOMAIN_NAME]"
click at [12, 124] on input "checkbox" at bounding box center [12, 124] width 5 height 5
checkbox input "true"
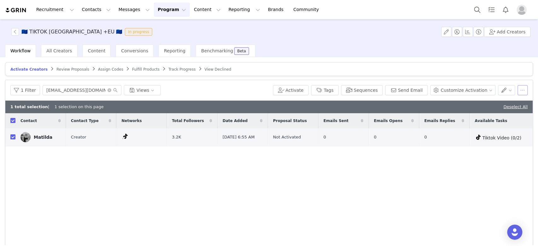
click at [518, 85] on button "button" at bounding box center [523, 90] width 10 height 10
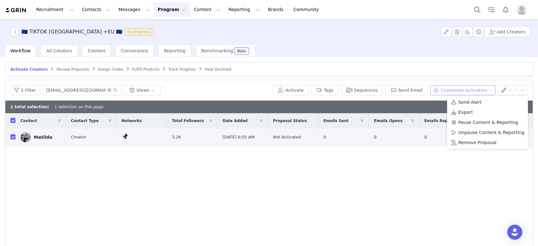
click at [452, 88] on button "Customize Activation" at bounding box center [463, 90] width 65 height 10
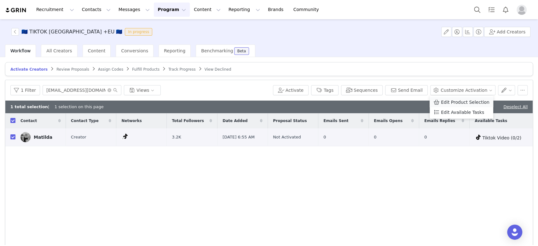
click at [453, 99] on span "Edit Product Selection" at bounding box center [465, 102] width 49 height 7
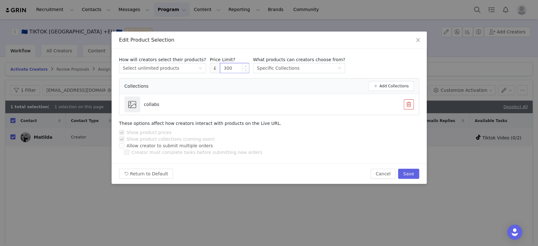
drag, startPoint x: 218, startPoint y: 69, endPoint x: 211, endPoint y: 68, distance: 6.3
click at [220, 68] on input "300" at bounding box center [234, 67] width 29 height 9
click at [406, 171] on button "Save" at bounding box center [408, 174] width 21 height 10
type input "300"
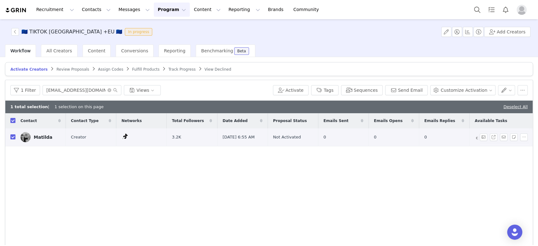
click at [33, 132] on link "Matilda" at bounding box center [41, 137] width 40 height 10
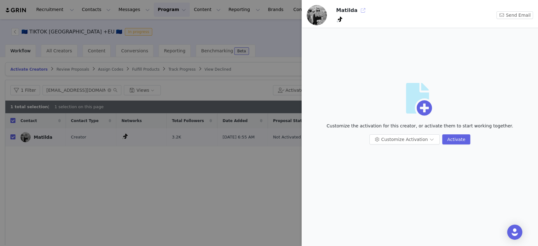
click at [360, 12] on button "button" at bounding box center [363, 10] width 10 height 10
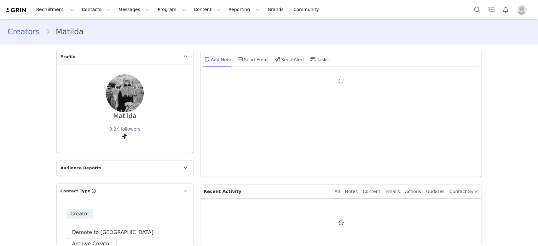
type input "+1 ([GEOGRAPHIC_DATA])"
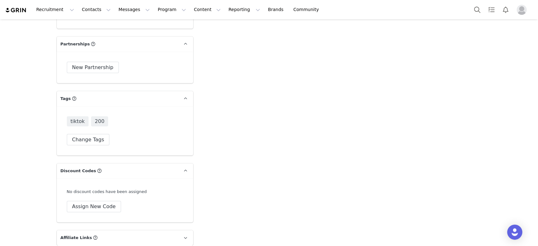
scroll to position [1172, 0]
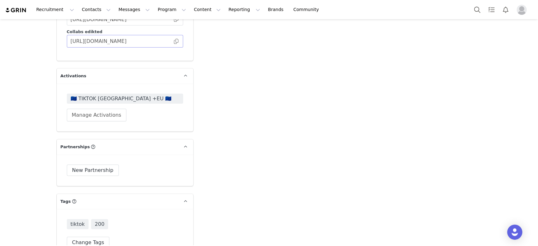
click at [174, 41] on span at bounding box center [176, 41] width 6 height 0
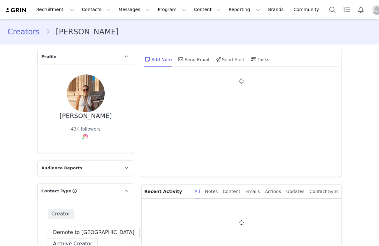
type input "+1 ([GEOGRAPHIC_DATA])"
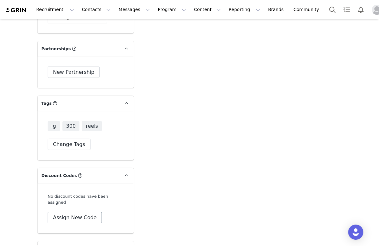
scroll to position [1297, 0]
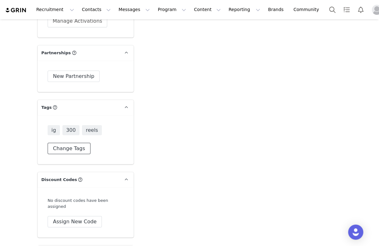
click at [67, 143] on button "Change Tags" at bounding box center [69, 148] width 43 height 11
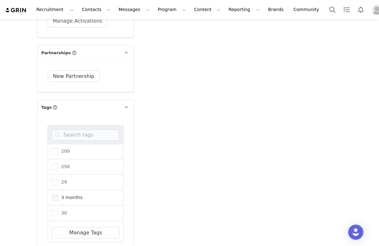
scroll to position [126, 0]
click at [52, 208] on span at bounding box center [55, 211] width 6 height 6
click at [58, 208] on input "300" at bounding box center [58, 208] width 0 height 0
click at [52, 182] on span at bounding box center [55, 185] width 6 height 6
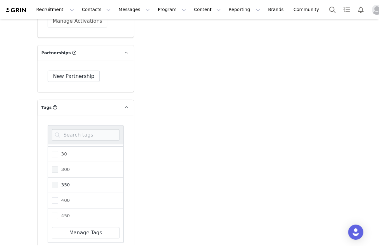
click at [58, 182] on input "350" at bounding box center [58, 182] width 0 height 0
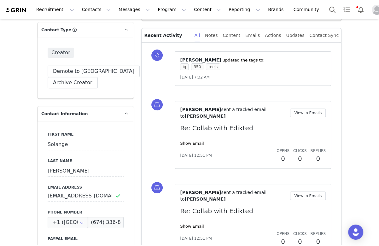
scroll to position [0, 0]
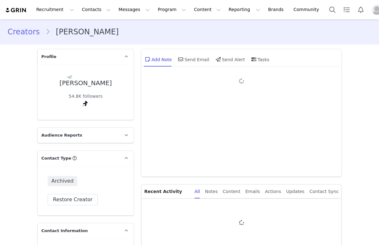
type input "+1 ([GEOGRAPHIC_DATA])"
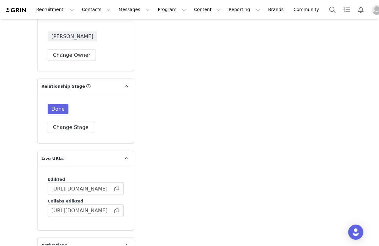
scroll to position [972, 0]
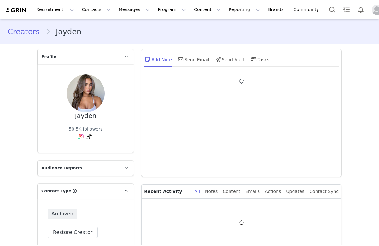
type input "+1 ([GEOGRAPHIC_DATA])"
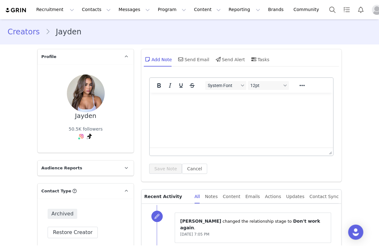
scroll to position [252, 0]
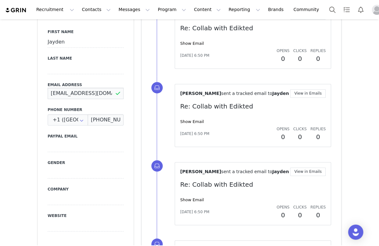
click at [108, 94] on input "[EMAIL_ADDRESS][DOMAIN_NAME]" at bounding box center [86, 93] width 76 height 11
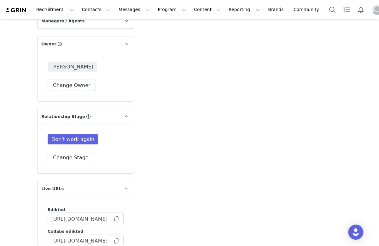
scroll to position [971, 0]
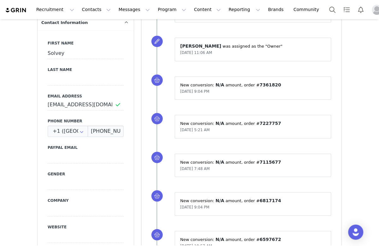
scroll to position [252, 0]
click at [103, 107] on input "[EMAIL_ADDRESS][DOMAIN_NAME]" at bounding box center [86, 104] width 76 height 11
click at [103, 106] on input "[EMAIL_ADDRESS][DOMAIN_NAME]" at bounding box center [86, 104] width 76 height 11
click at [103, 106] on input "solveyyyy@gmail.com" at bounding box center [86, 104] width 76 height 11
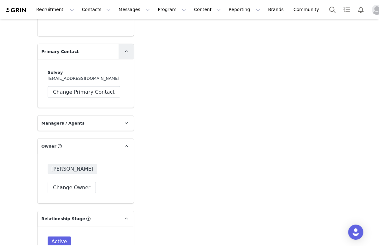
scroll to position [1009, 0]
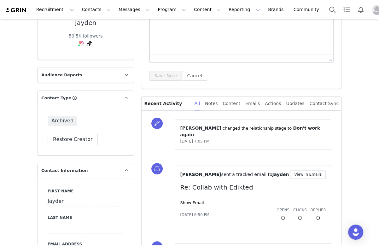
scroll to position [84, 0]
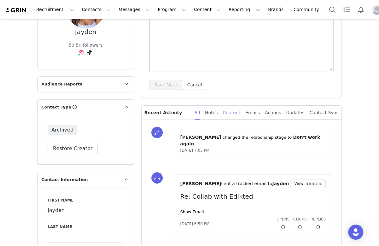
click at [238, 111] on div "Content" at bounding box center [232, 113] width 18 height 14
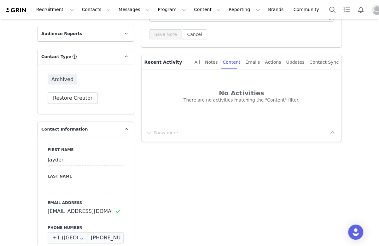
scroll to position [210, 0]
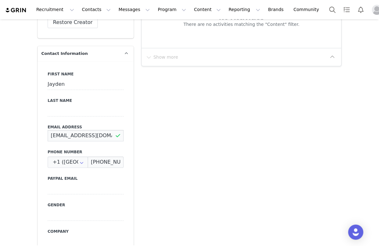
click at [82, 137] on input "geminijaydencollab@gmail.com" at bounding box center [86, 135] width 76 height 11
click at [82, 136] on input "geminijaydencollab@gmail.com" at bounding box center [86, 135] width 76 height 11
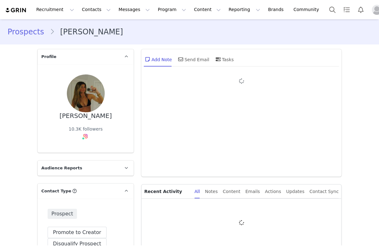
type input "+1 ([GEOGRAPHIC_DATA])"
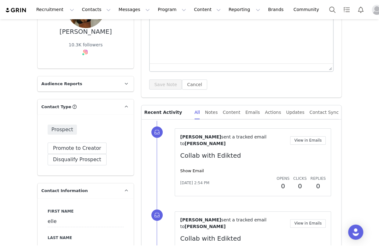
scroll to position [25, 0]
